Goal: Information Seeking & Learning: Learn about a topic

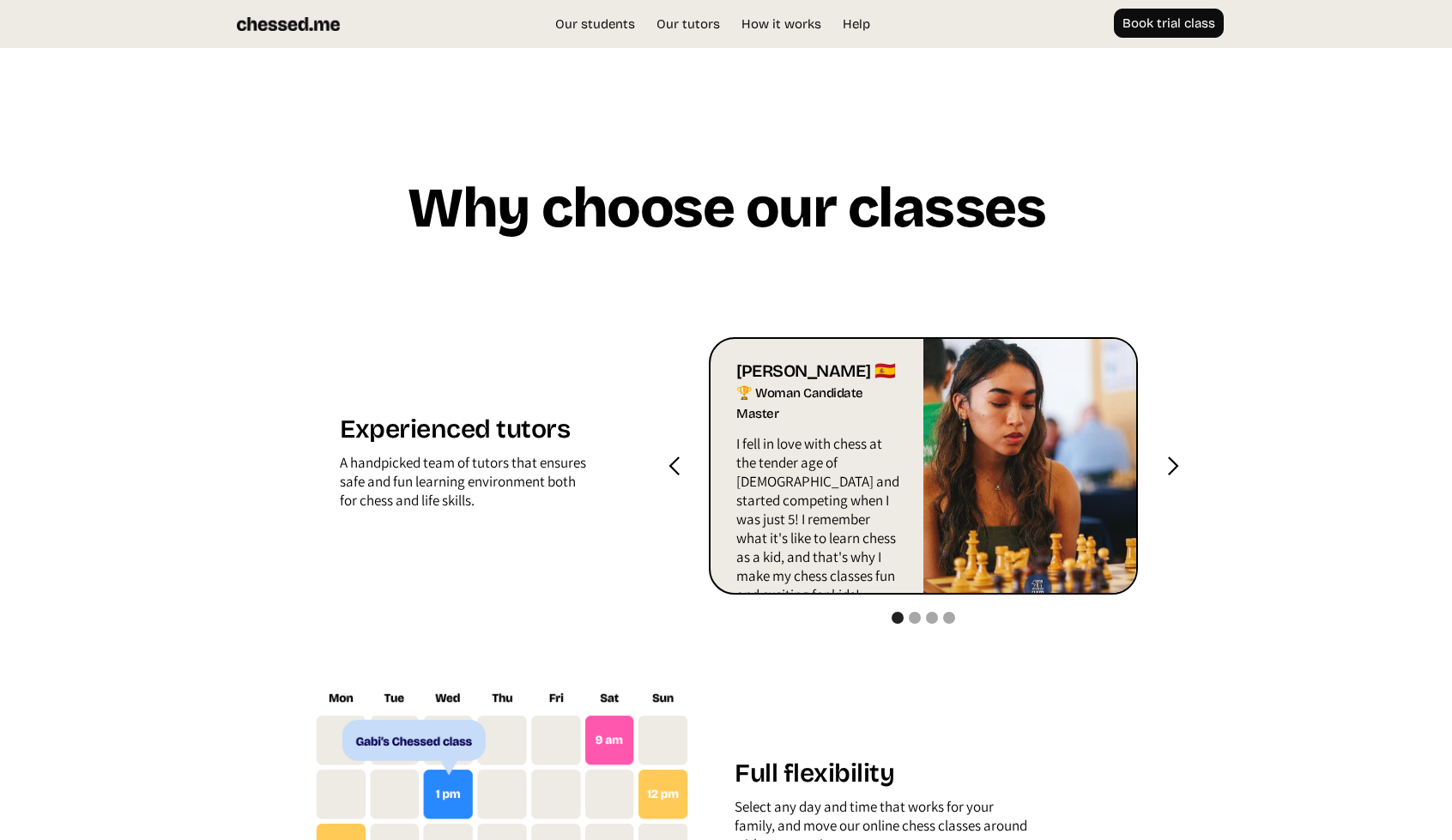
scroll to position [1602, 0]
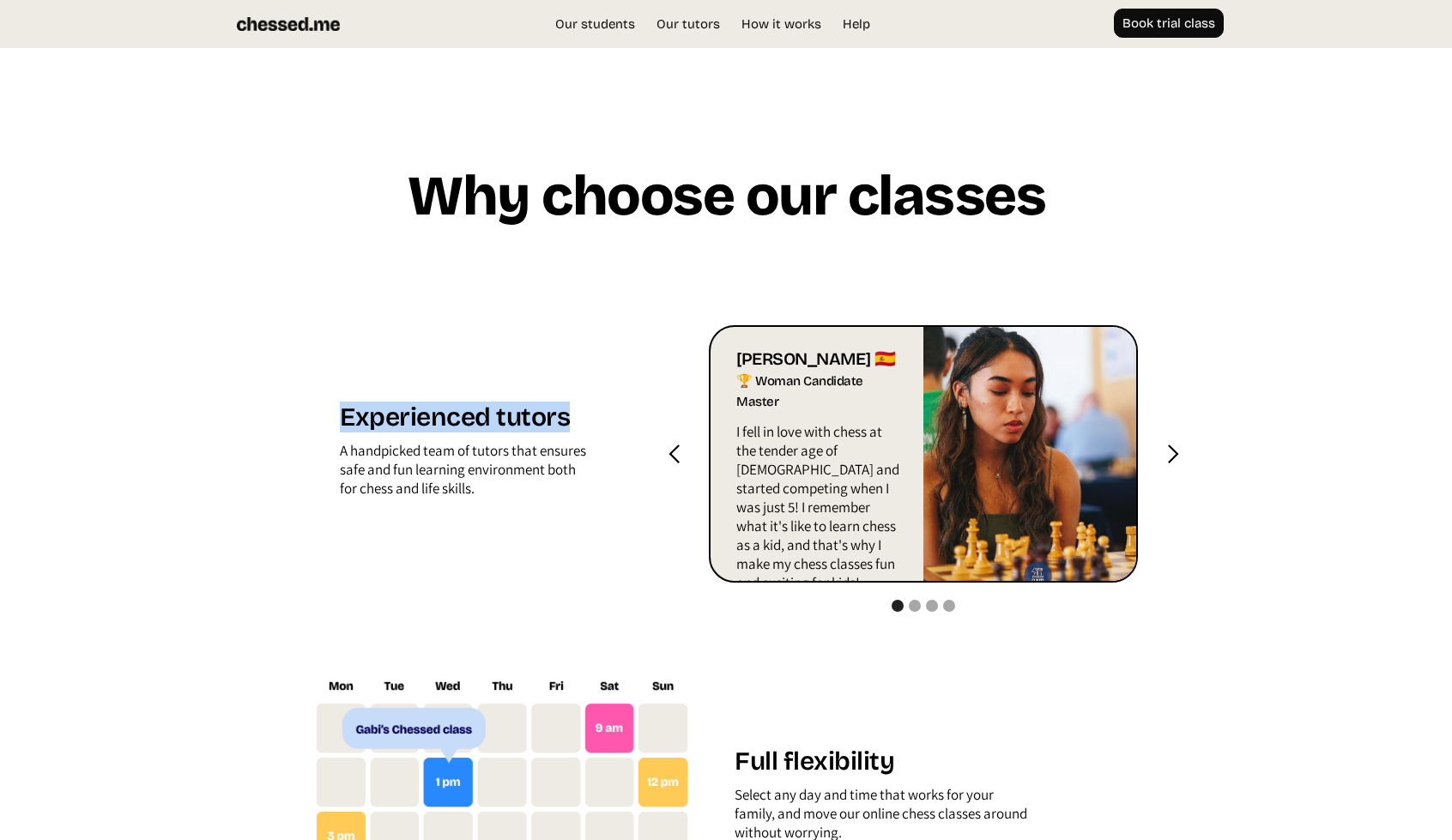
drag, startPoint x: 578, startPoint y: 408, endPoint x: 336, endPoint y: 413, distance: 242.1
click at [336, 413] on div "Experienced tutors A handpicked team of tutors that ensures safe and fun learni…" at bounding box center [502, 454] width 376 height 105
copy h1 "Experienced tutors"
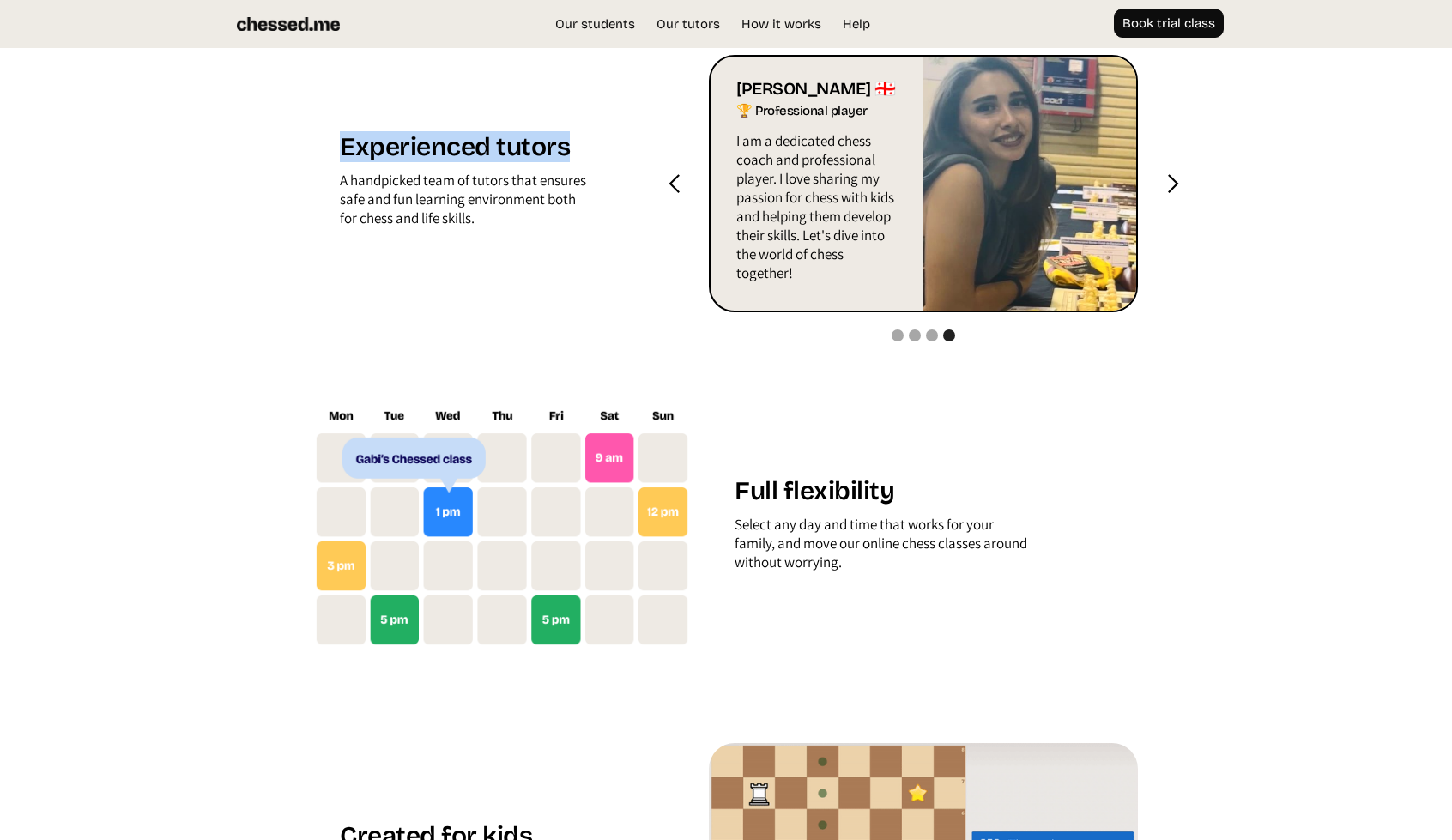
scroll to position [1917, 0]
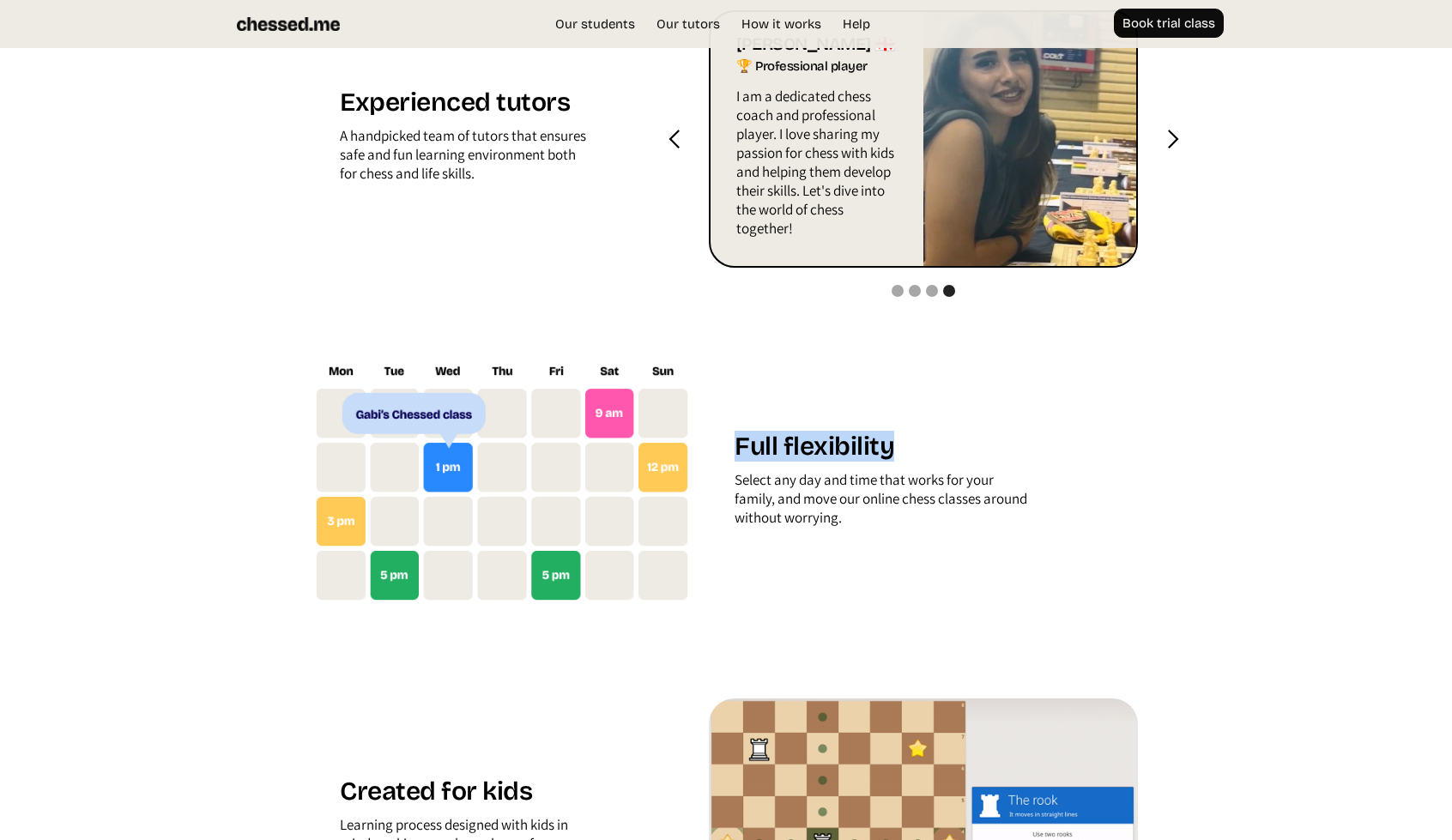
drag, startPoint x: 900, startPoint y: 447, endPoint x: 738, endPoint y: 450, distance: 162.0
click at [738, 450] on h1 "Full flexibility" at bounding box center [885, 450] width 300 height 39
copy h1 "Full flexibility"
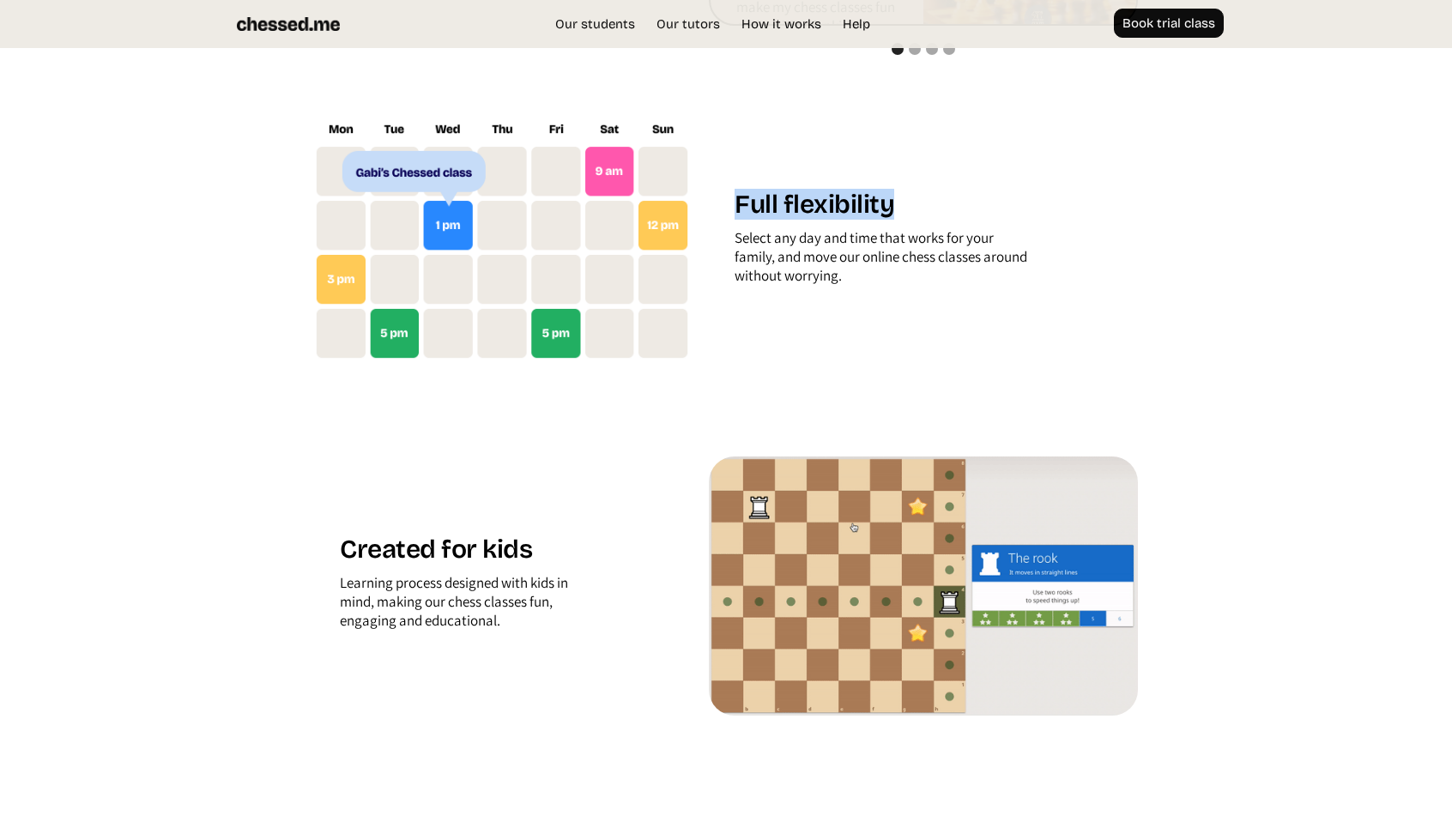
scroll to position [2260, 0]
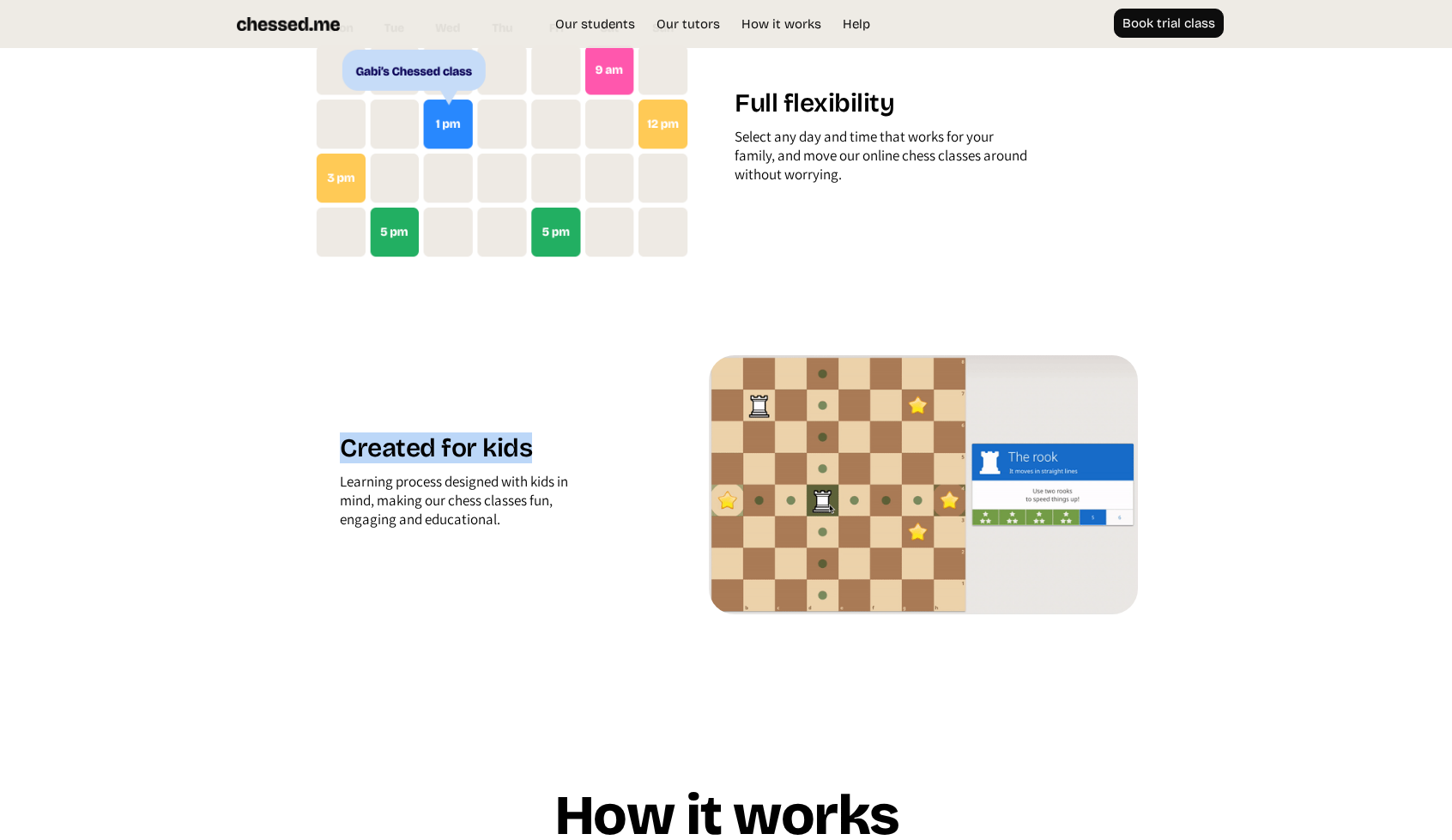
drag, startPoint x: 541, startPoint y: 449, endPoint x: 343, endPoint y: 443, distance: 198.1
click at [343, 443] on h1 "Created for kids" at bounding box center [464, 451] width 248 height 39
copy h1 "Created for kids"
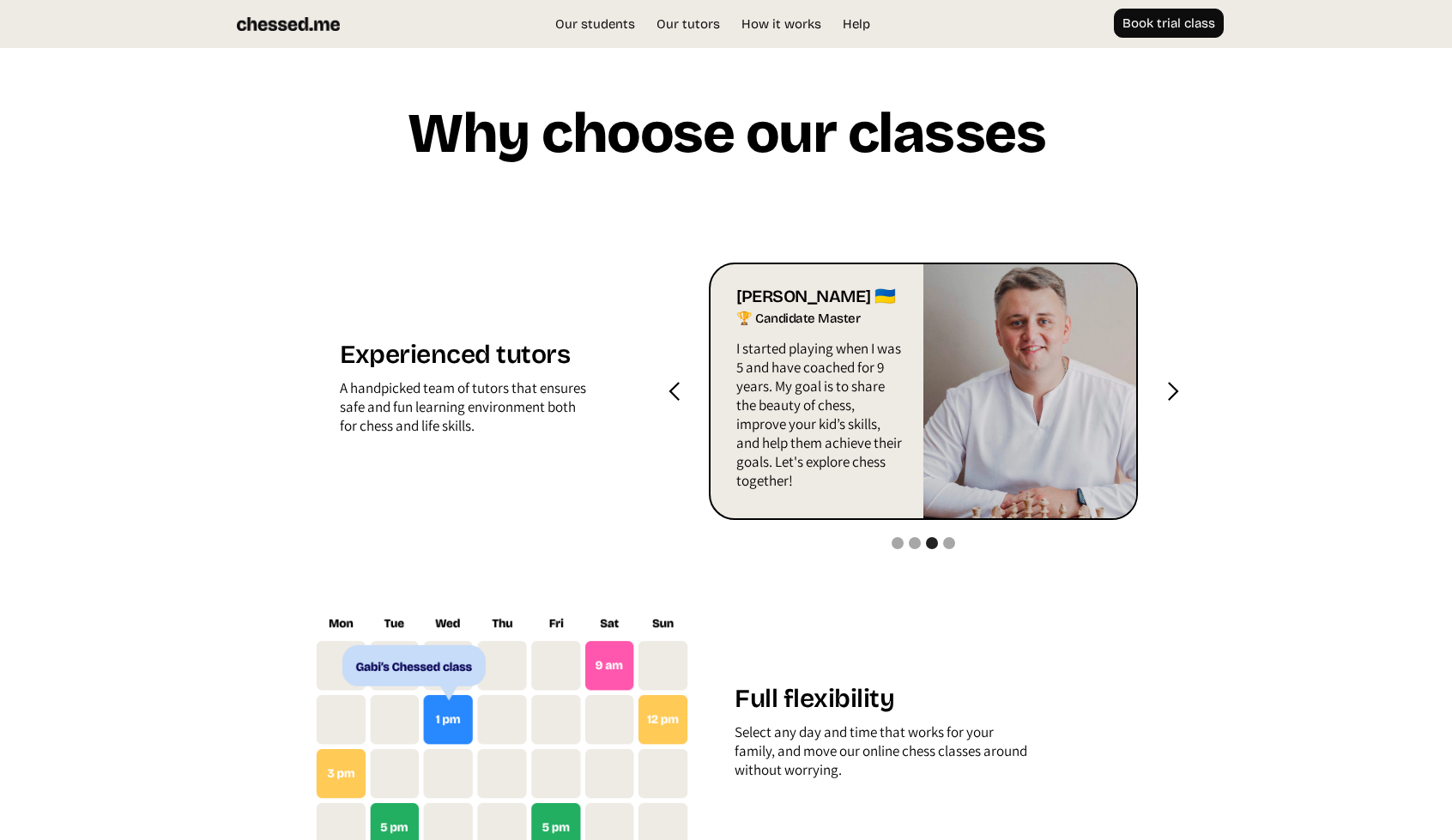
scroll to position [1659, 0]
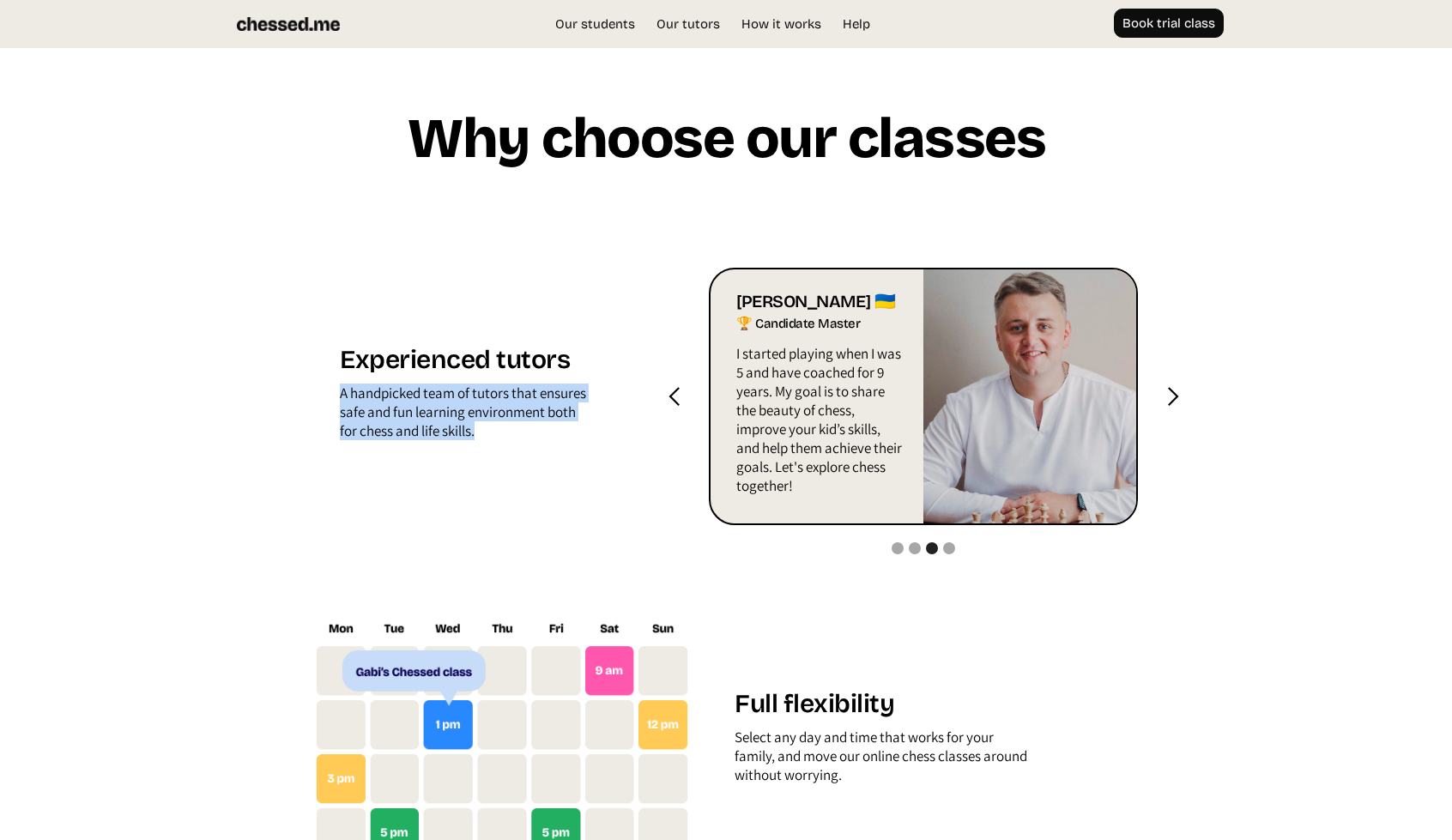
drag, startPoint x: 393, startPoint y: 452, endPoint x: 323, endPoint y: 387, distance: 95.5
click at [323, 387] on div "Experienced tutors A handpicked team of tutors that ensures safe and fun learni…" at bounding box center [502, 397] width 376 height 105
copy div "A handpicked team of tutors that ensures safe and fun learning environment both…"
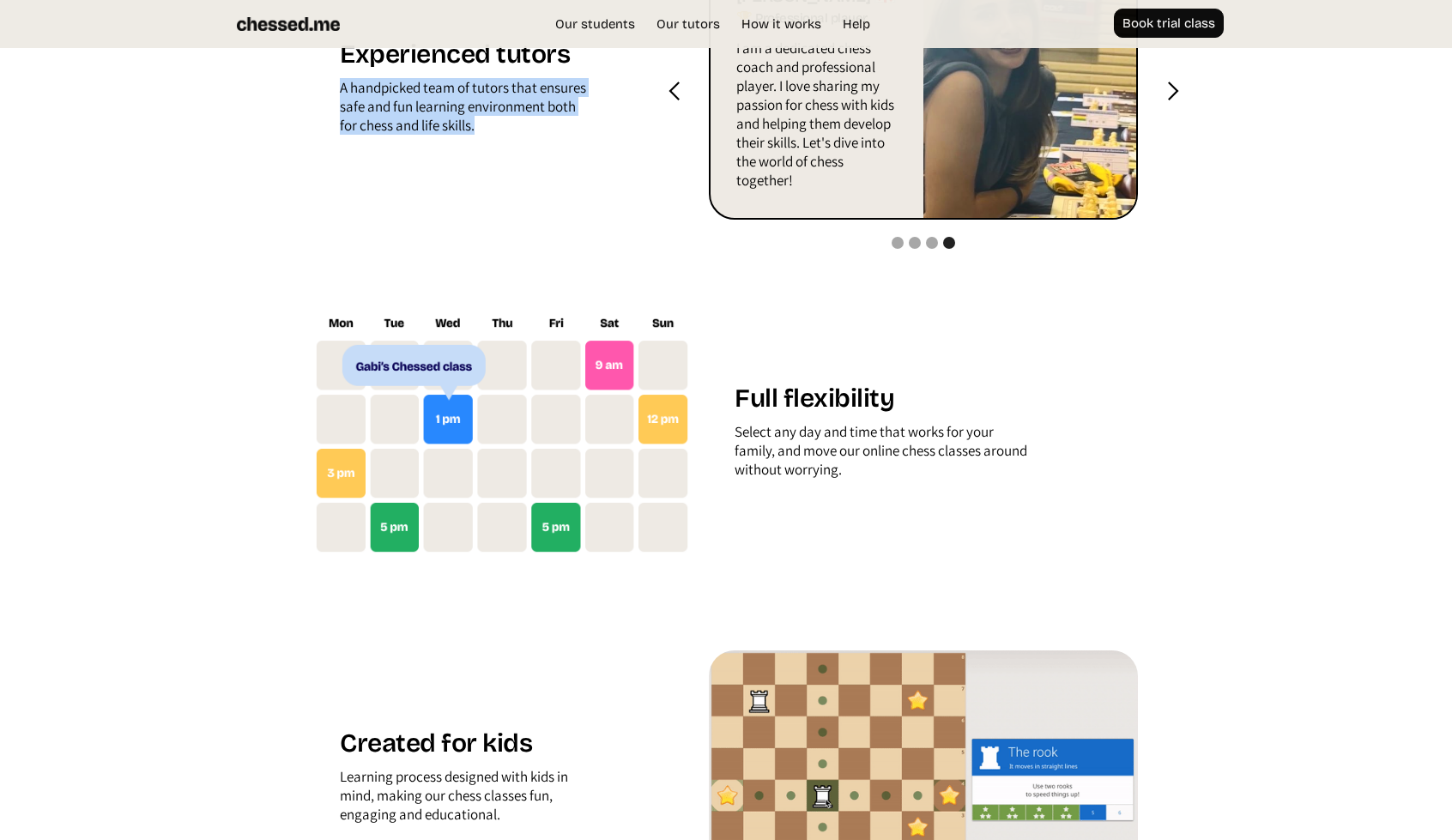
scroll to position [1973, 0]
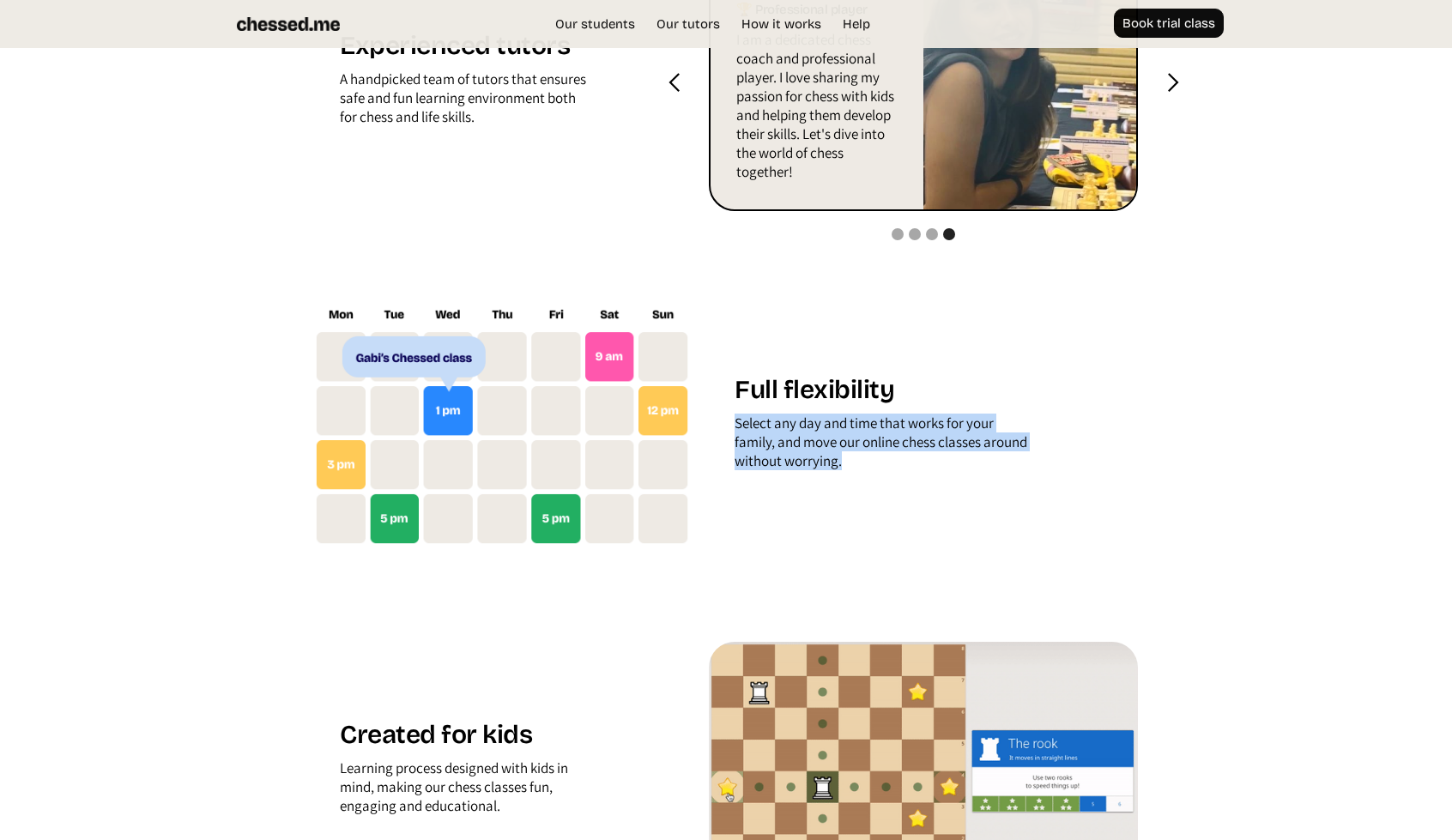
drag, startPoint x: 846, startPoint y: 464, endPoint x: 733, endPoint y: 429, distance: 118.3
click at [733, 429] on div "Full flexibility Select any day and time that works for your family, and move o…" at bounding box center [923, 426] width 429 height 105
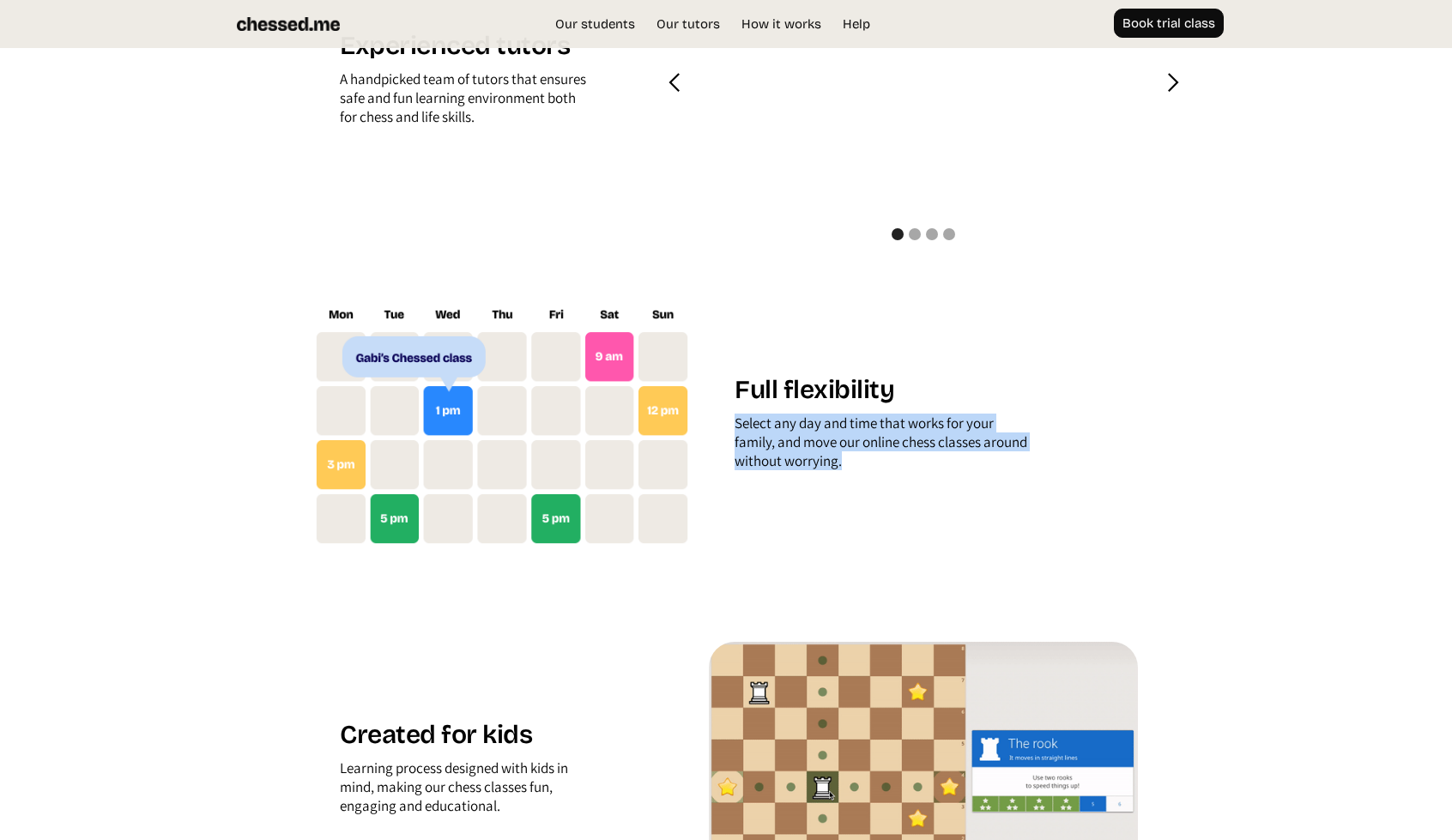
copy div "Select any day and time that works for your family, and move our online chess c…"
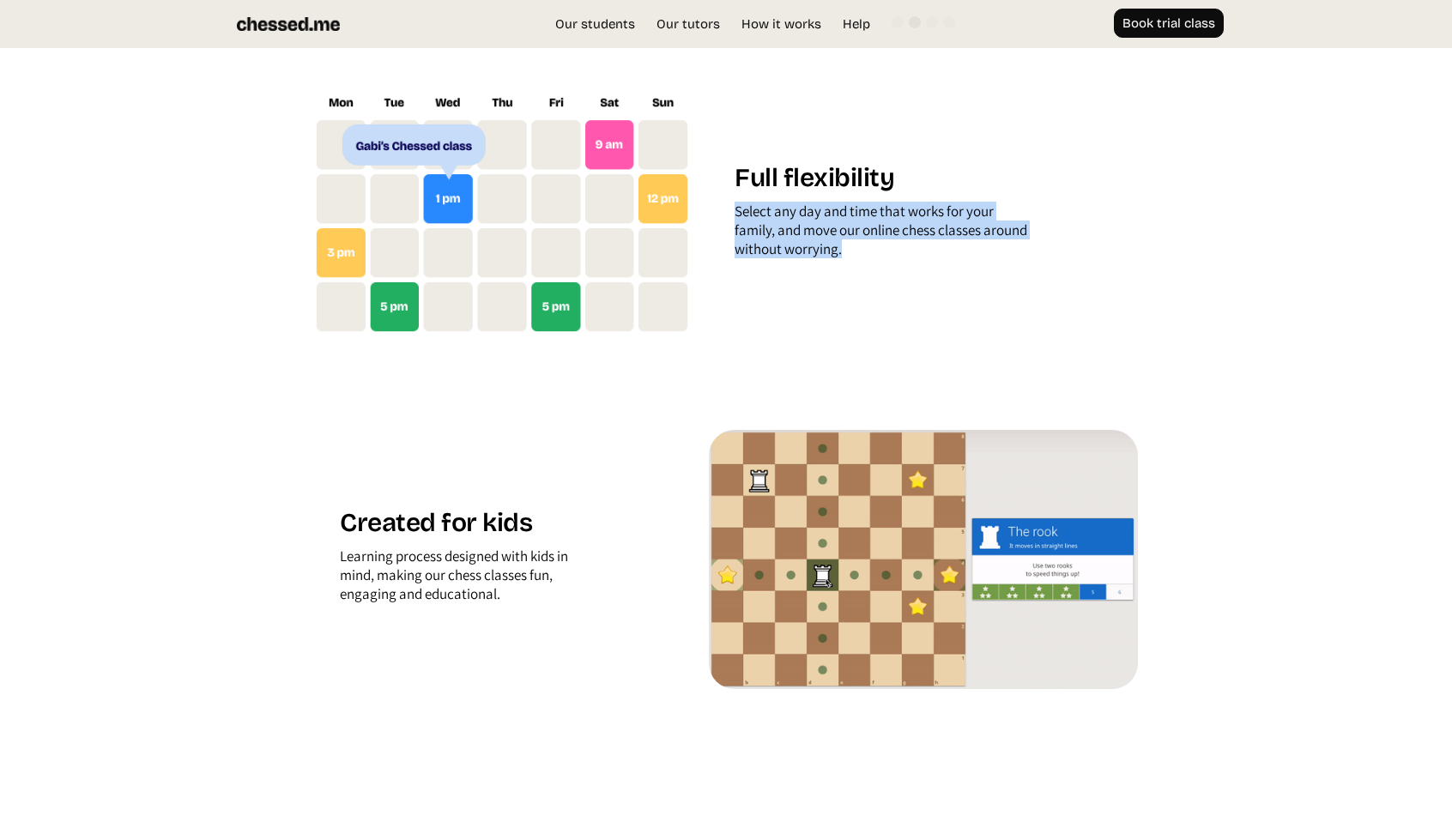
scroll to position [2260, 0]
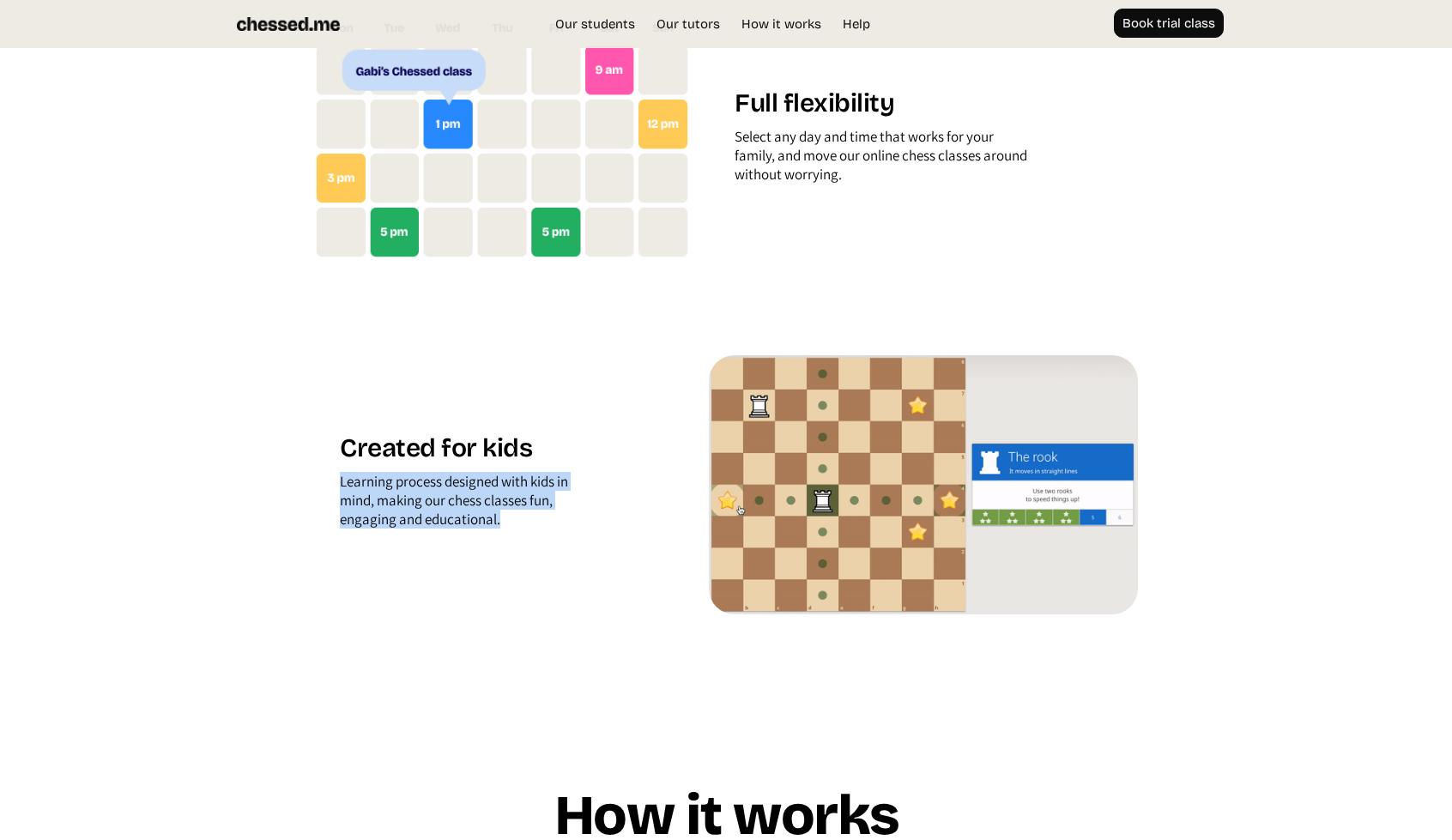
drag, startPoint x: 512, startPoint y: 528, endPoint x: 330, endPoint y: 485, distance: 187.0
click at [330, 485] on div "Created for kids Learning process designed with kids in mind, making our chess …" at bounding box center [502, 485] width 376 height 105
copy div "Learning process designed with kids in mind, making our chess classes fun, enga…"
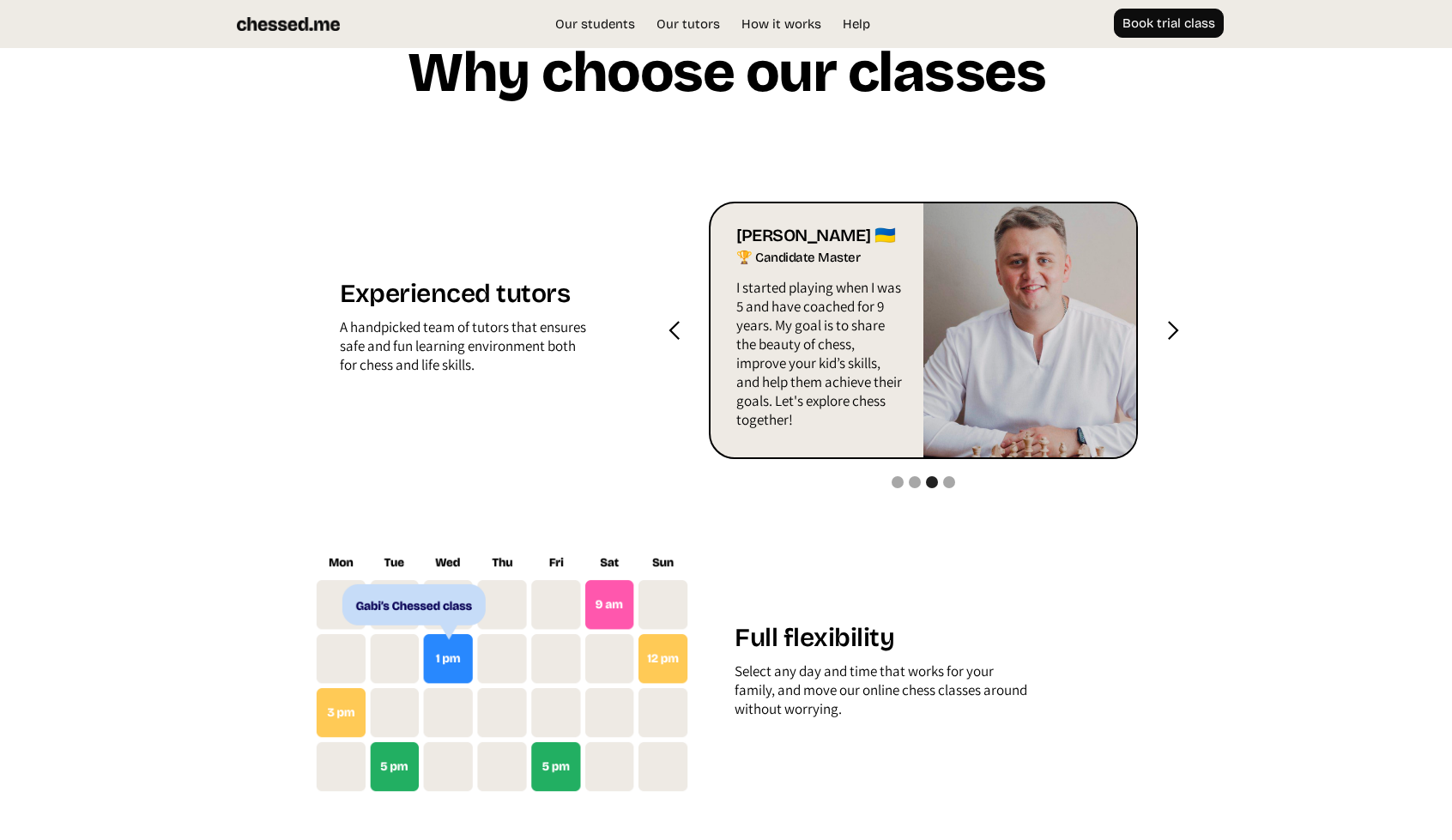
scroll to position [1688, 0]
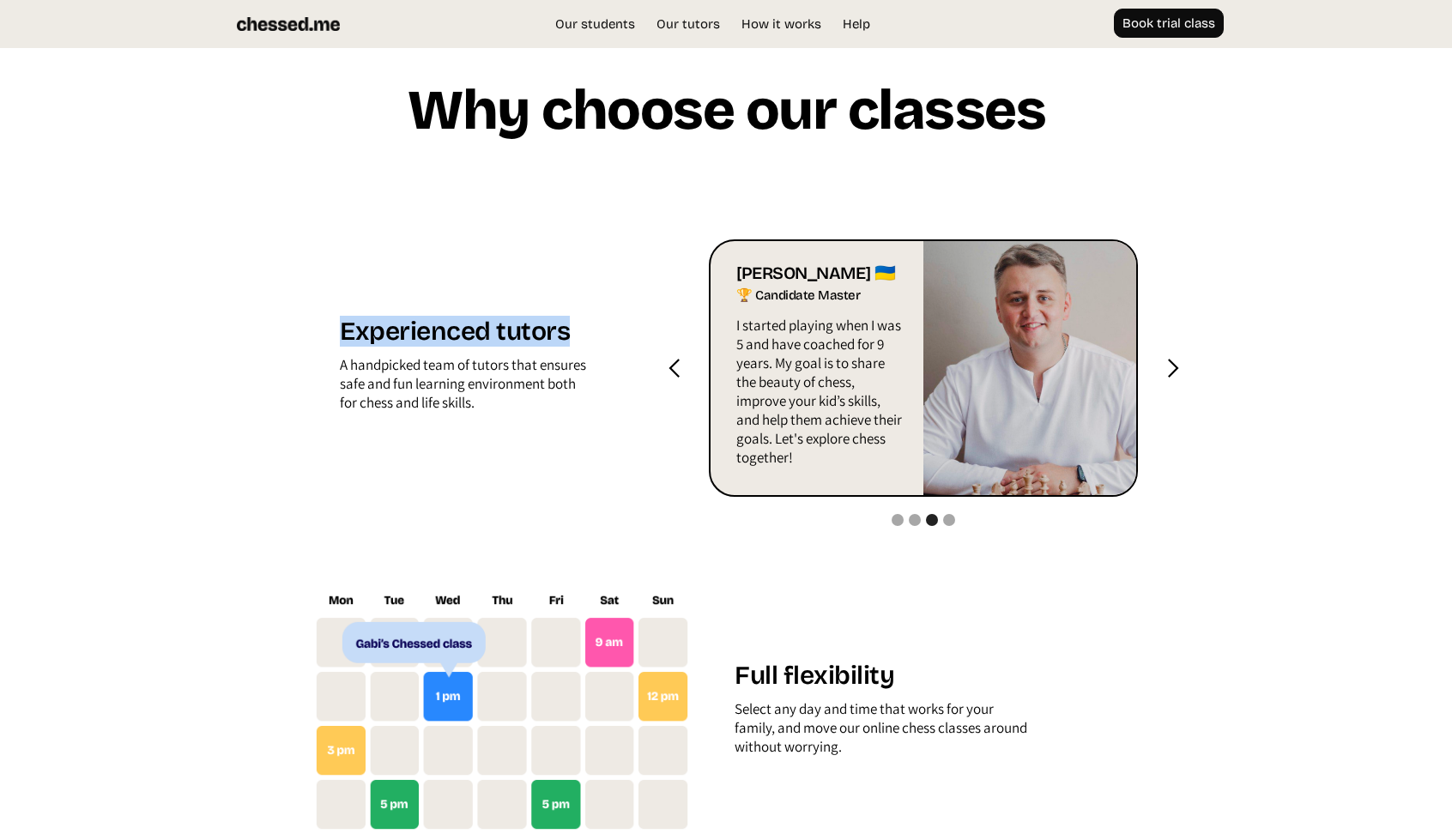
drag, startPoint x: 532, startPoint y: 324, endPoint x: 328, endPoint y: 323, distance: 204.0
click at [328, 323] on div "Experienced tutors A handpicked team of tutors that ensures safe and fun learni…" at bounding box center [502, 368] width 376 height 105
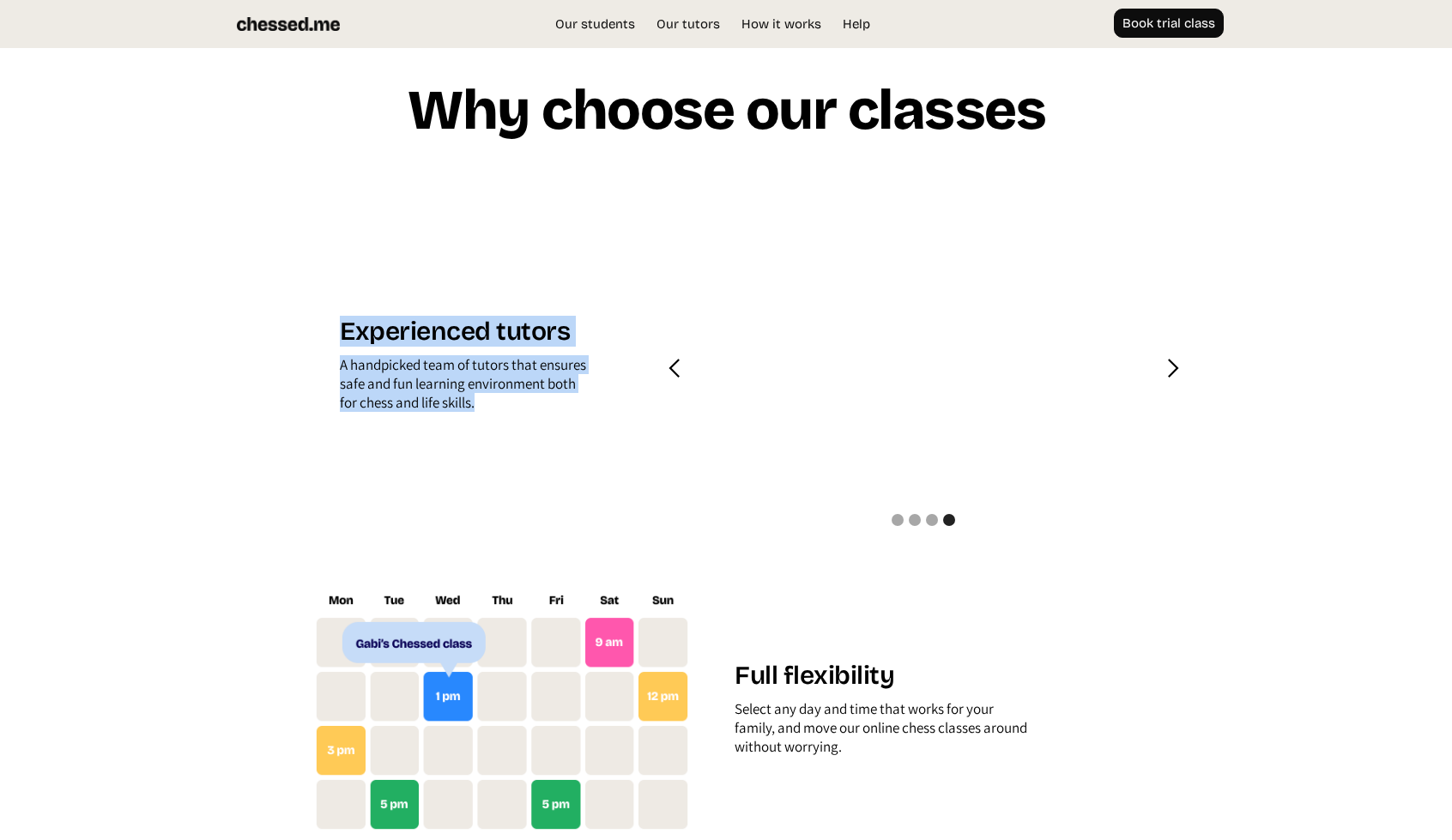
drag, startPoint x: 400, startPoint y: 415, endPoint x: 325, endPoint y: 330, distance: 113.4
click at [325, 330] on div "Experienced tutors A handpicked team of tutors that ensures safe and fun learni…" at bounding box center [502, 368] width 376 height 105
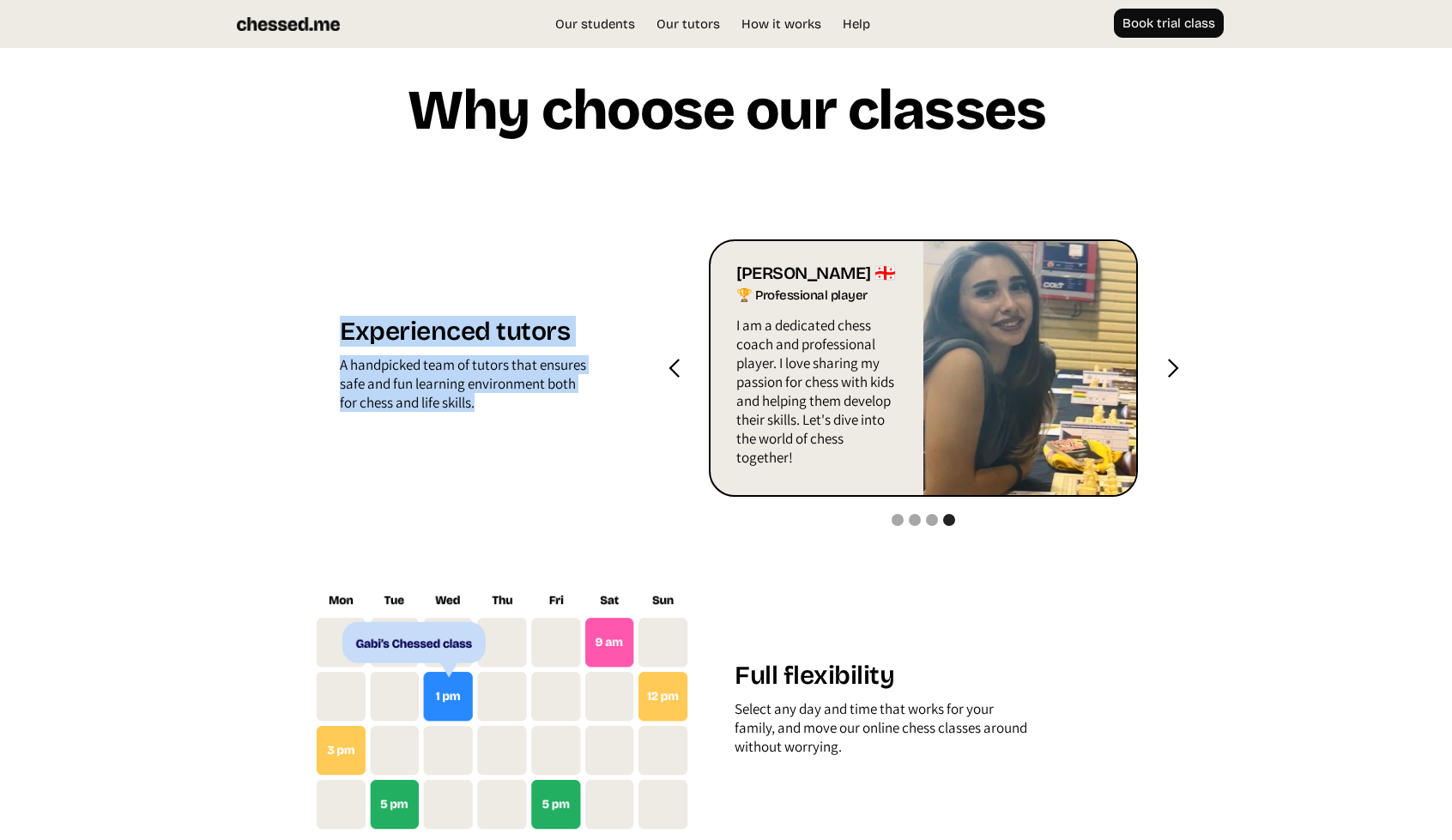
copy div "Experienced tutors A handpicked team of tutors that ensures safe and fun learni…"
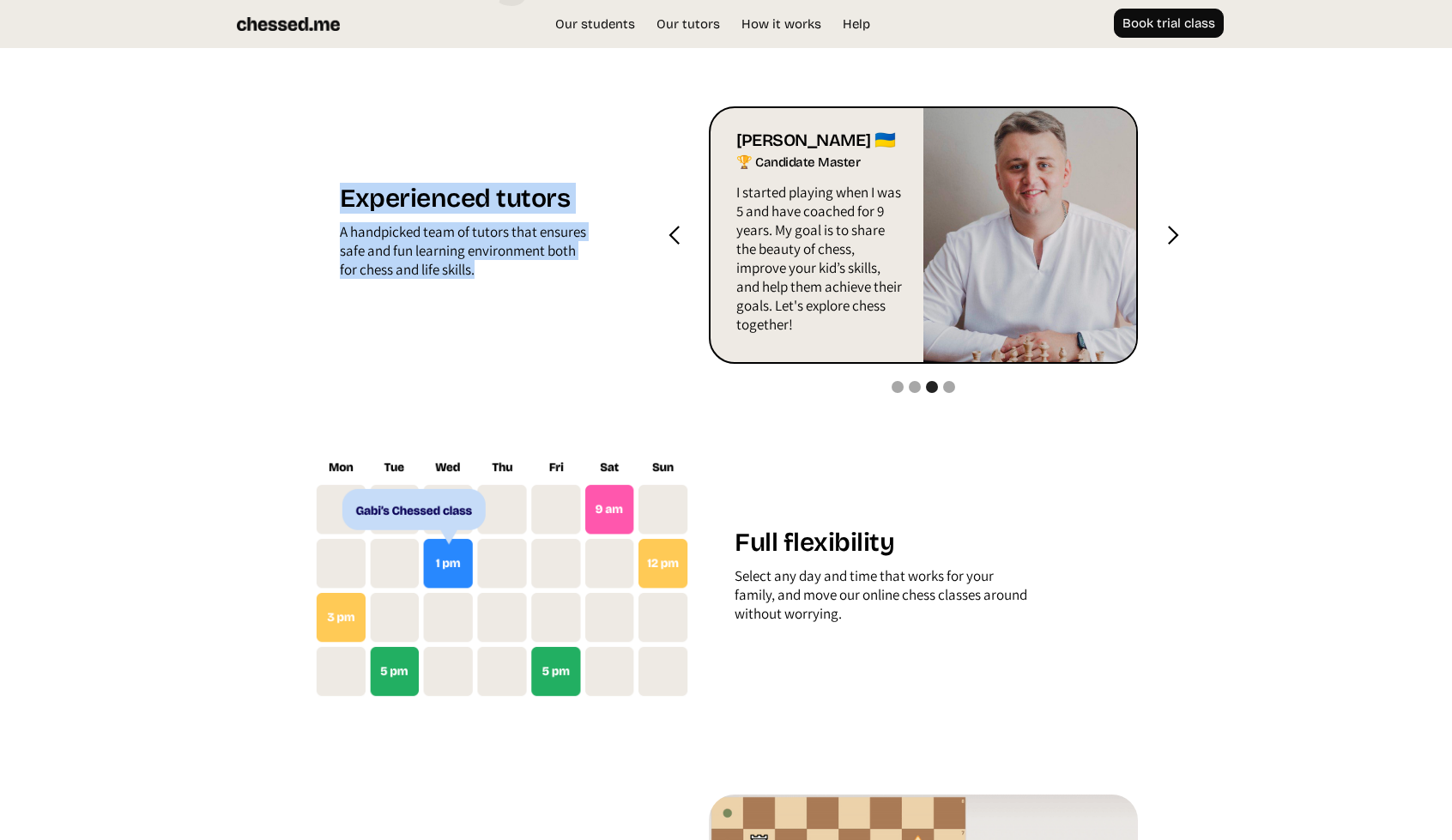
scroll to position [1860, 0]
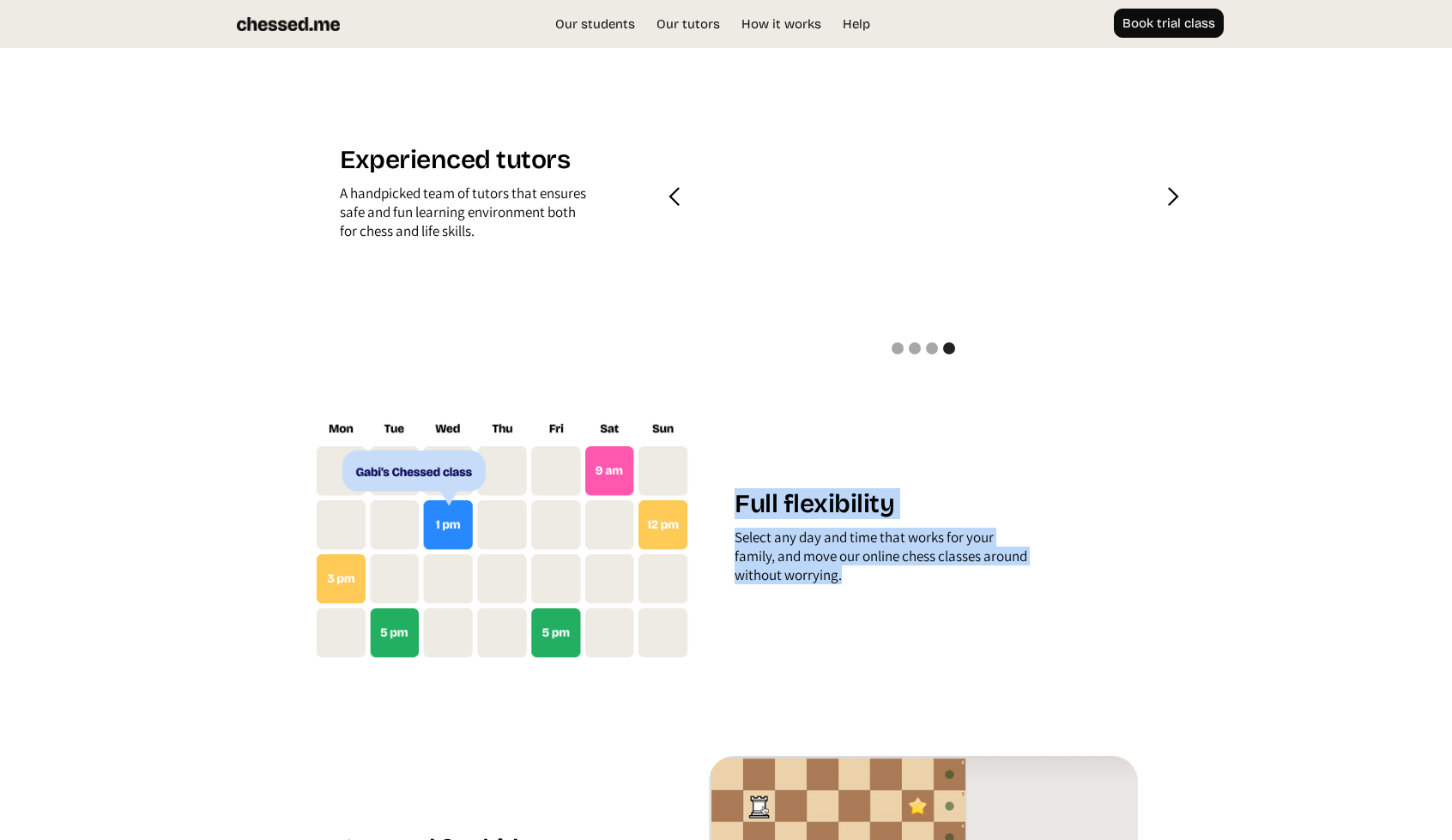
drag, startPoint x: 856, startPoint y: 585, endPoint x: 721, endPoint y: 494, distance: 162.8
click at [721, 494] on div "Full flexibility Select any day and time that works for your family, and move o…" at bounding box center [923, 541] width 429 height 105
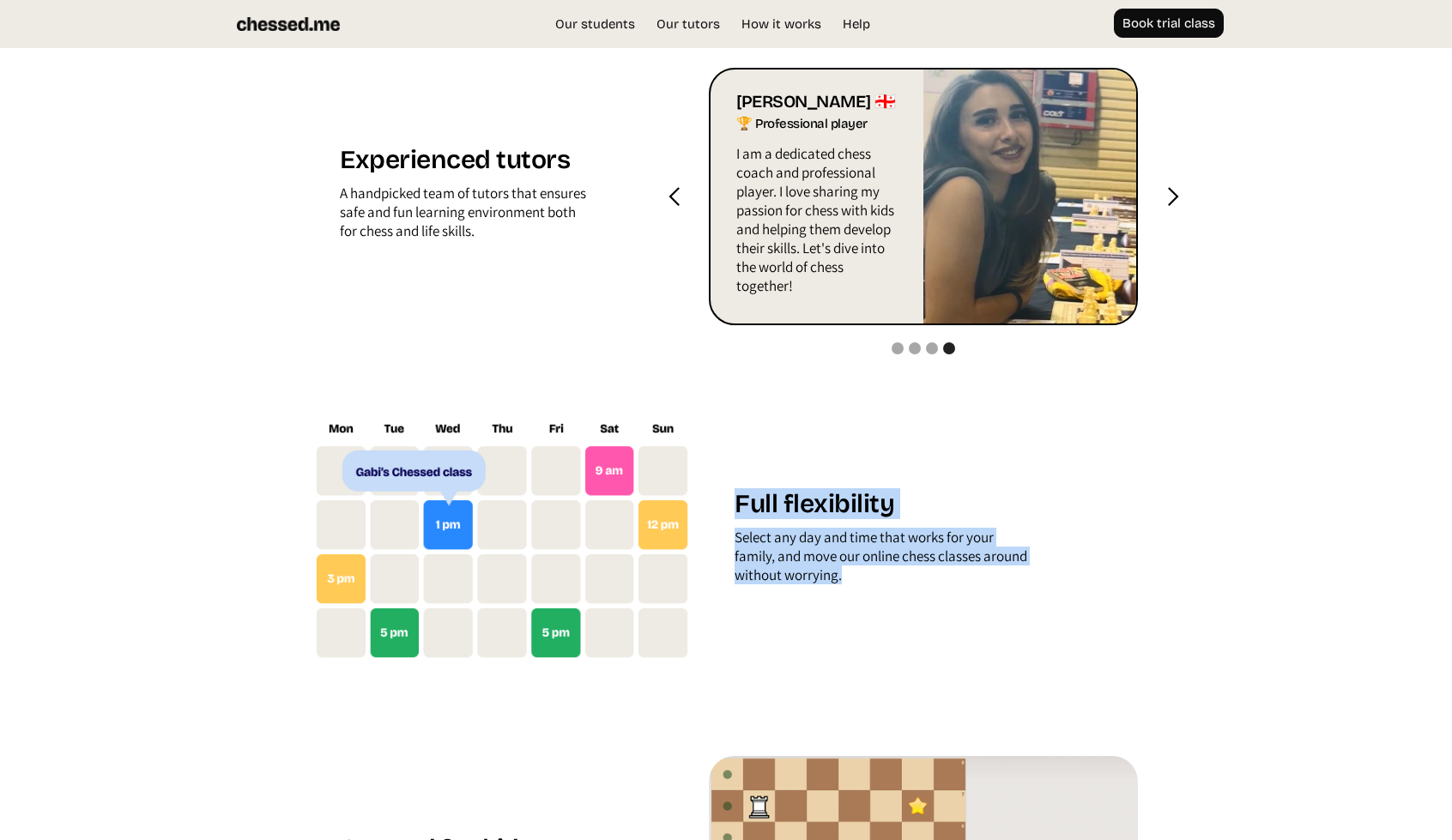
copy div "Full flexibility Select any day and time that works for your family, and move o…"
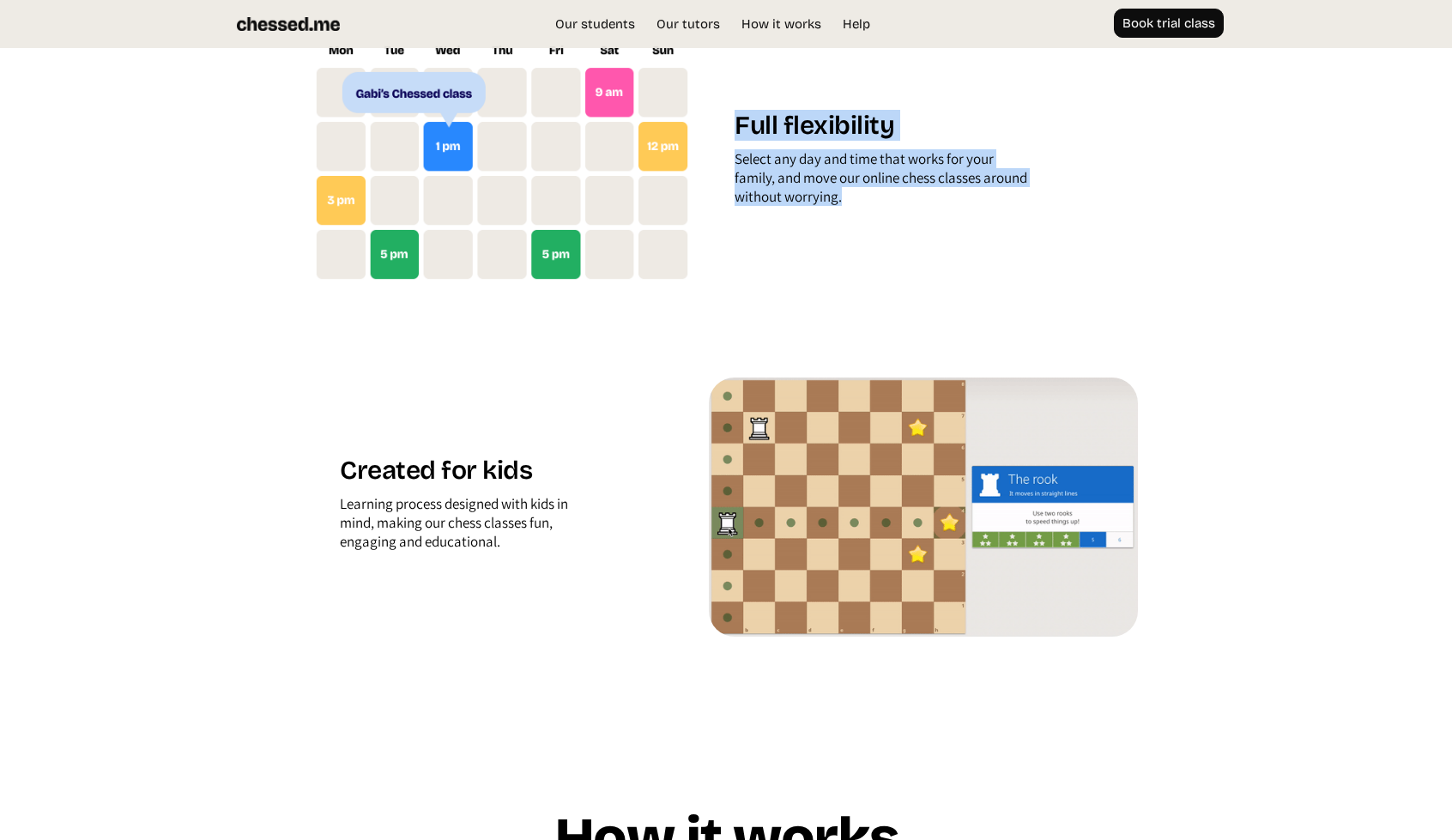
scroll to position [2260, 0]
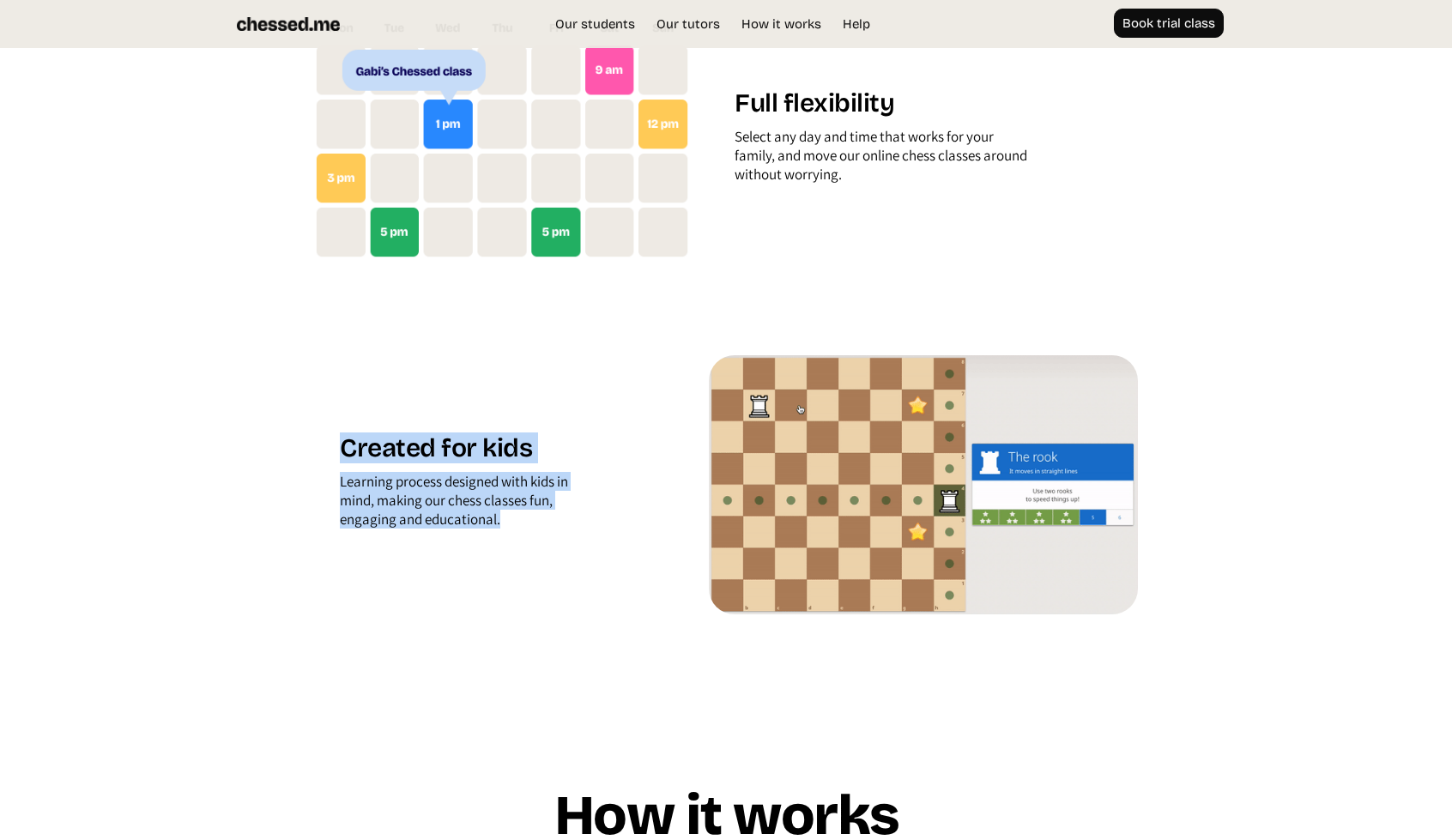
drag, startPoint x: 518, startPoint y: 526, endPoint x: 317, endPoint y: 432, distance: 221.9
click at [317, 432] on div "Created for kids Learning process designed with kids in mind, making our chess …" at bounding box center [502, 485] width 376 height 105
copy div "Created for kids Learning process designed with kids in mind, making our chess …"
